Goal: Communication & Community: Ask a question

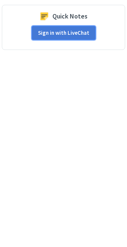
click at [88, 37] on button "Sign in with LiveChat" at bounding box center [64, 33] width 64 height 14
click at [59, 34] on button "Sign in with LiveChat" at bounding box center [64, 33] width 64 height 14
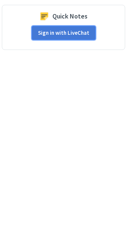
click at [59, 34] on button "Sign in with LiveChat" at bounding box center [64, 33] width 64 height 14
